Goal: Task Accomplishment & Management: Manage account settings

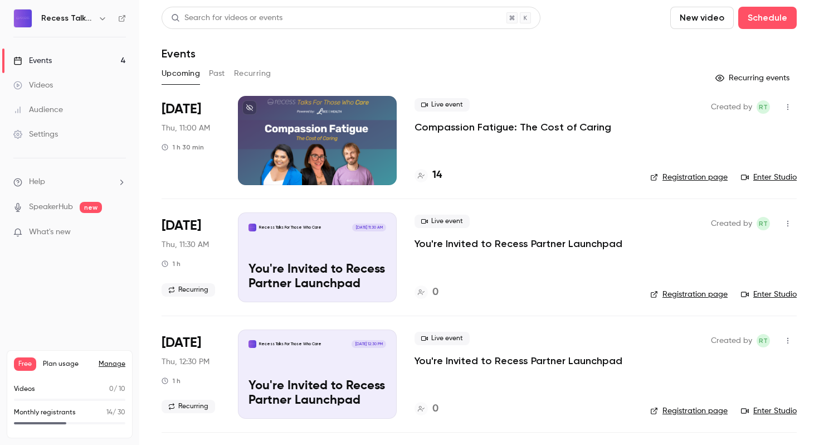
click at [450, 129] on p "Compassion Fatigue: The Cost of Caring" at bounding box center [513, 126] width 197 height 13
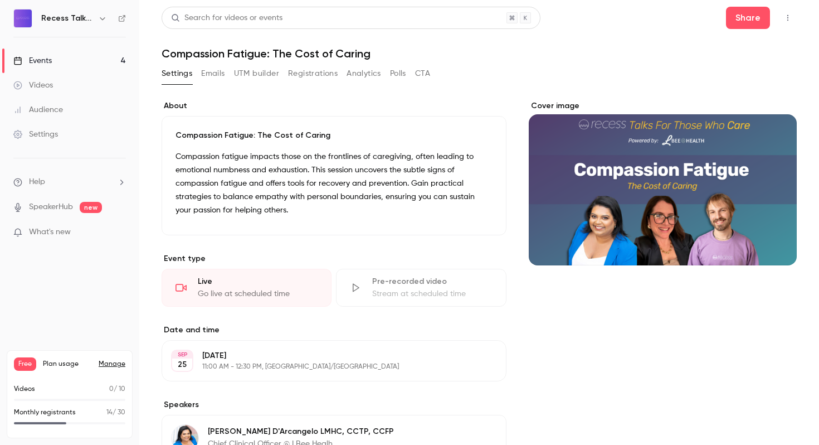
click at [325, 74] on button "Registrations" at bounding box center [313, 74] width 50 height 18
